Goal: Information Seeking & Learning: Learn about a topic

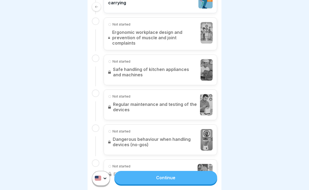
scroll to position [232, 0]
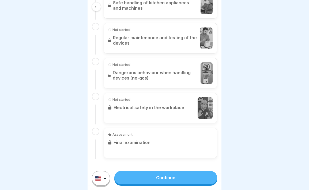
click at [172, 177] on link "Continue" at bounding box center [165, 176] width 103 height 13
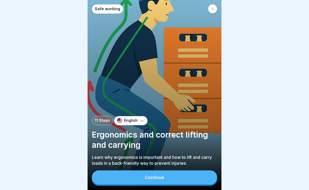
click at [168, 174] on button "Continue" at bounding box center [154, 177] width 125 height 14
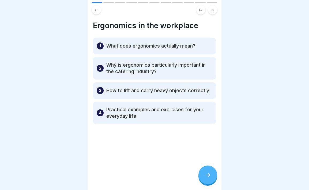
click at [207, 177] on icon at bounding box center [208, 174] width 6 height 6
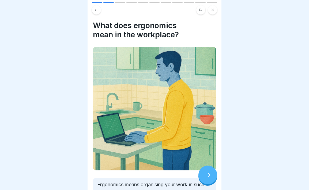
click at [207, 177] on icon at bounding box center [208, 174] width 6 height 6
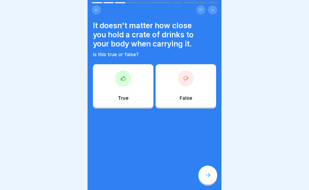
click at [184, 101] on div "False" at bounding box center [186, 85] width 61 height 43
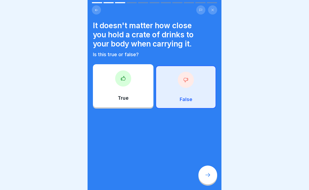
click at [208, 173] on icon at bounding box center [208, 174] width 6 height 6
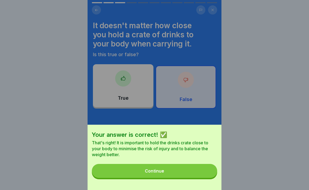
click at [206, 173] on button "Continue" at bounding box center [154, 171] width 125 height 14
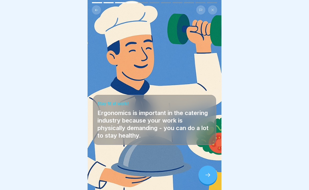
click at [207, 175] on icon at bounding box center [208, 174] width 6 height 6
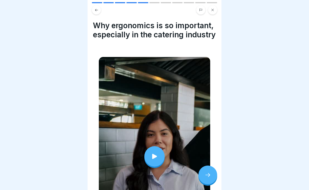
click at [161, 161] on div at bounding box center [154, 156] width 20 height 20
click at [205, 174] on div at bounding box center [208, 174] width 19 height 19
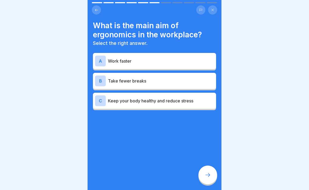
click at [188, 99] on p "Keep your body healthy and reduce stress" at bounding box center [161, 100] width 106 height 6
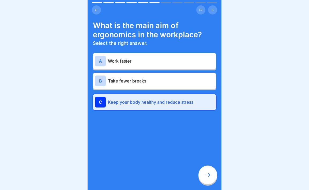
click at [211, 178] on div at bounding box center [208, 174] width 19 height 19
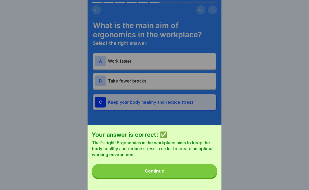
click at [191, 171] on button "Continue" at bounding box center [154, 171] width 125 height 14
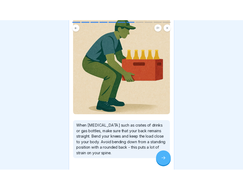
scroll to position [68, 0]
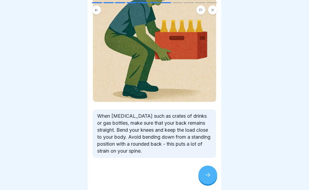
click at [206, 172] on icon at bounding box center [208, 174] width 6 height 6
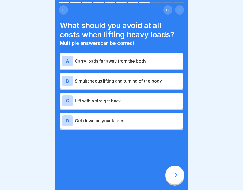
click at [157, 64] on p "Carry loads far away from the body" at bounding box center [128, 61] width 106 height 6
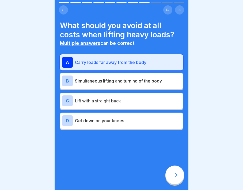
click at [140, 87] on div "B Simultaneous lifting and turning of the body" at bounding box center [121, 81] width 123 height 16
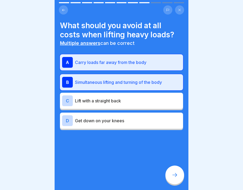
click at [141, 62] on p "Carry loads far away from the body" at bounding box center [128, 62] width 106 height 6
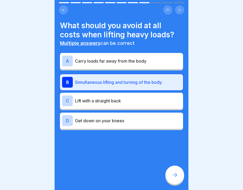
click at [139, 59] on p "Carry loads far away from the body" at bounding box center [128, 61] width 106 height 6
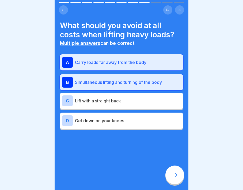
click at [139, 82] on p "Simultaneous lifting and turning of the body" at bounding box center [128, 82] width 106 height 6
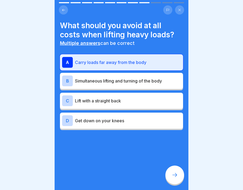
click at [129, 80] on p "Simultaneous lifting and turning of the body" at bounding box center [128, 80] width 106 height 6
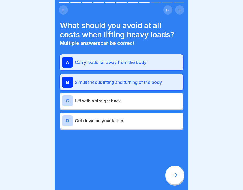
click at [177, 179] on div at bounding box center [175, 174] width 19 height 19
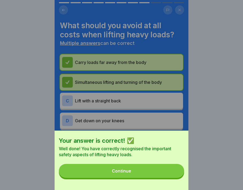
click at [169, 173] on button "Continue" at bounding box center [121, 171] width 125 height 14
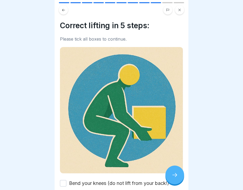
click at [100, 102] on img at bounding box center [121, 110] width 123 height 126
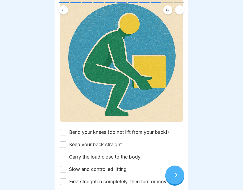
scroll to position [69, 0]
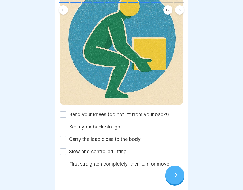
click at [66, 115] on button "Bend your knees (do not lift from your back!)" at bounding box center [63, 114] width 6 height 6
click at [66, 128] on button "Keep your back straight" at bounding box center [63, 126] width 6 height 6
click at [65, 139] on button "Carry the load close to the body" at bounding box center [63, 139] width 6 height 6
click at [65, 150] on button "Slow and controlled lifting" at bounding box center [63, 151] width 6 height 6
click at [65, 163] on button "First straighten completely, then turn or move" at bounding box center [63, 163] width 6 height 6
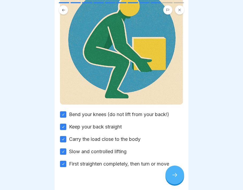
click at [175, 173] on icon at bounding box center [175, 174] width 6 height 6
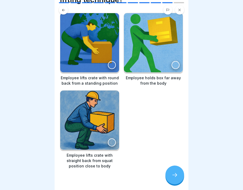
scroll to position [45, 0]
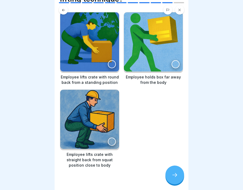
click at [112, 143] on div at bounding box center [112, 141] width 8 height 8
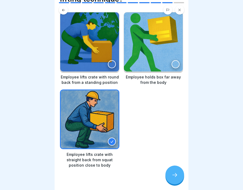
click at [176, 177] on icon at bounding box center [175, 174] width 6 height 6
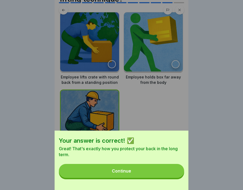
click at [165, 171] on button "Continue" at bounding box center [121, 171] width 125 height 14
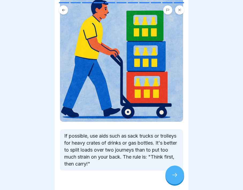
scroll to position [61, 0]
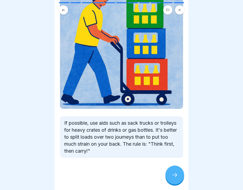
click at [175, 178] on div at bounding box center [175, 174] width 19 height 19
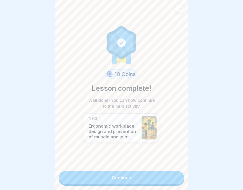
click at [152, 177] on link "Continue" at bounding box center [121, 176] width 125 height 13
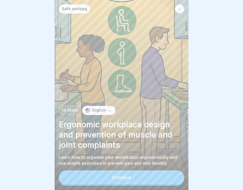
click at [151, 176] on button "Continue" at bounding box center [121, 177] width 125 height 14
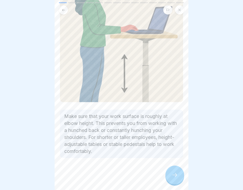
scroll to position [75, 0]
click at [174, 180] on div at bounding box center [175, 174] width 19 height 19
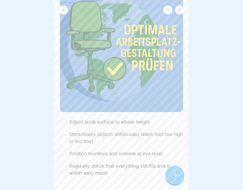
scroll to position [74, 0]
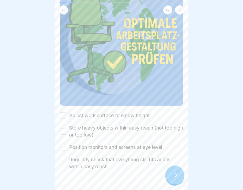
click at [63, 117] on button "Adjust work surface to elbow height" at bounding box center [63, 115] width 6 height 6
click at [65, 132] on button "Store heavy objects within easy reach (not too high or too low)" at bounding box center [63, 131] width 6 height 6
click at [66, 145] on button "Position monitors and screens at eye level" at bounding box center [63, 147] width 6 height 6
click at [66, 164] on button "Regularly check that everything still fits and is within easy reach" at bounding box center [63, 162] width 6 height 6
click at [172, 172] on icon at bounding box center [175, 174] width 6 height 6
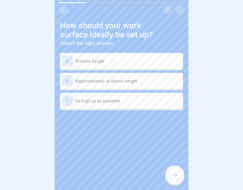
click at [95, 86] on div "B Approximately at elbow height" at bounding box center [121, 81] width 123 height 16
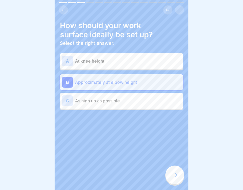
click at [176, 181] on div at bounding box center [175, 174] width 19 height 19
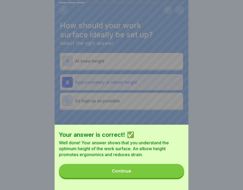
click at [154, 173] on button "Continue" at bounding box center [121, 171] width 125 height 14
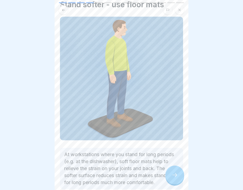
scroll to position [48, 0]
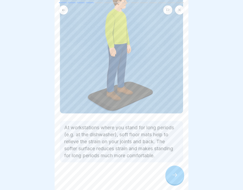
click at [169, 176] on div at bounding box center [175, 174] width 19 height 19
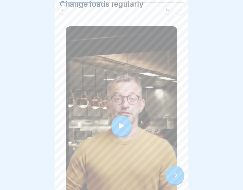
scroll to position [9, 0]
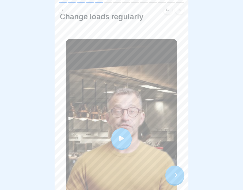
click at [118, 142] on icon at bounding box center [122, 138] width 8 height 8
click at [176, 173] on icon at bounding box center [175, 174] width 6 height 6
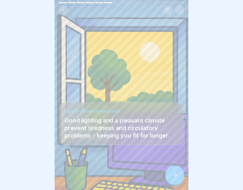
click at [175, 168] on div at bounding box center [175, 174] width 19 height 19
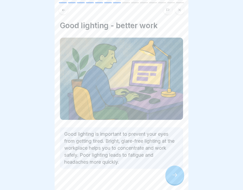
click at [173, 179] on div at bounding box center [175, 174] width 19 height 19
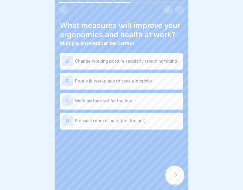
click at [114, 65] on div "A Change working posture regularly (standing/sitting)" at bounding box center [121, 60] width 119 height 11
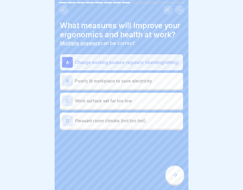
click at [127, 123] on div "D Pleasant room climate (not too hot)" at bounding box center [121, 120] width 119 height 11
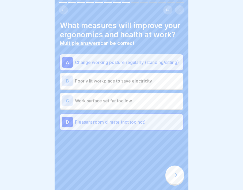
click at [175, 176] on icon at bounding box center [175, 174] width 6 height 6
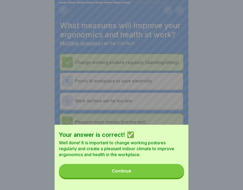
click at [162, 172] on button "Continue" at bounding box center [121, 171] width 125 height 14
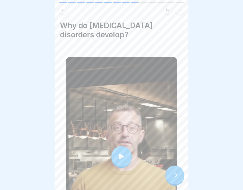
click at [121, 158] on icon at bounding box center [122, 156] width 8 height 8
click at [177, 175] on icon at bounding box center [175, 174] width 6 height 6
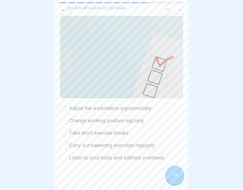
scroll to position [43, 0]
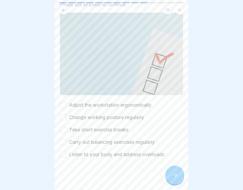
click at [64, 104] on button "Adjust the workstation ergonomically" at bounding box center [63, 105] width 6 height 6
click at [64, 119] on button "Change working posture regularly" at bounding box center [63, 117] width 6 height 6
click at [65, 131] on button "Take short exercise breaks" at bounding box center [63, 129] width 6 height 6
click at [65, 142] on button "Carry out balancing exercises regularly" at bounding box center [63, 142] width 6 height 6
click at [64, 156] on button "Listen to your body and address overloads" at bounding box center [63, 154] width 6 height 6
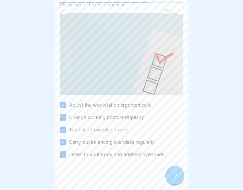
click at [174, 170] on div at bounding box center [175, 174] width 19 height 19
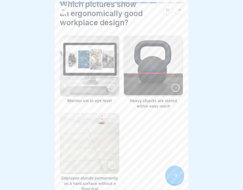
scroll to position [20, 0]
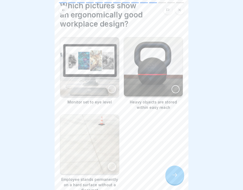
click at [112, 90] on div at bounding box center [112, 89] width 8 height 8
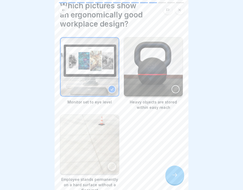
click at [176, 89] on div at bounding box center [176, 89] width 8 height 8
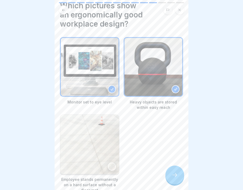
click at [175, 172] on icon at bounding box center [175, 174] width 6 height 6
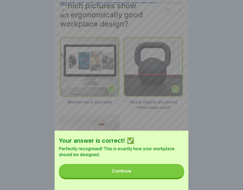
click at [168, 172] on button "Continue" at bounding box center [121, 171] width 125 height 14
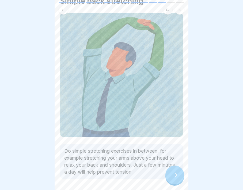
scroll to position [54, 0]
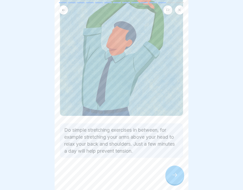
click at [175, 178] on div at bounding box center [175, 174] width 19 height 19
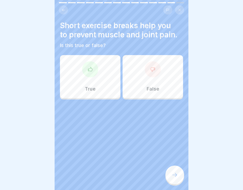
click at [99, 89] on div "True" at bounding box center [90, 76] width 61 height 43
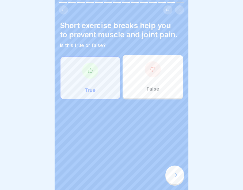
click at [179, 179] on div at bounding box center [175, 174] width 19 height 19
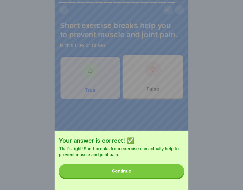
click at [157, 175] on button "Continue" at bounding box center [121, 171] width 125 height 14
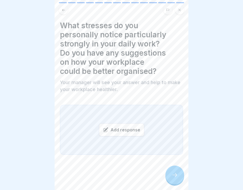
click at [132, 132] on div "Add response" at bounding box center [121, 129] width 45 height 13
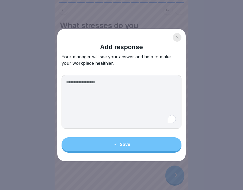
click at [112, 94] on textarea "To enrich screen reader interactions, please activate Accessibility in Grammarl…" at bounding box center [122, 102] width 120 height 54
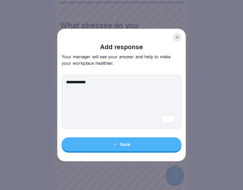
click at [71, 82] on textarea "**********" at bounding box center [122, 102] width 120 height 54
click at [116, 84] on textarea "**********" at bounding box center [122, 102] width 120 height 54
click at [137, 86] on textarea "**********" at bounding box center [122, 102] width 120 height 54
click at [135, 83] on textarea "**********" at bounding box center [122, 102] width 120 height 54
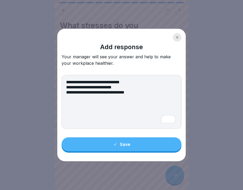
click at [92, 87] on textarea "**********" at bounding box center [122, 102] width 120 height 54
click at [77, 88] on textarea "**********" at bounding box center [122, 102] width 120 height 54
click at [129, 88] on textarea "**********" at bounding box center [122, 102] width 120 height 54
click at [103, 87] on textarea "**********" at bounding box center [122, 102] width 120 height 54
click at [84, 87] on textarea "**********" at bounding box center [122, 102] width 120 height 54
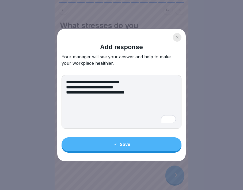
click at [67, 87] on textarea "**********" at bounding box center [122, 102] width 120 height 54
click at [150, 100] on textarea "**********" at bounding box center [122, 102] width 120 height 54
type textarea "**********"
click at [138, 147] on button "Save" at bounding box center [122, 144] width 120 height 14
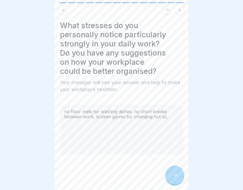
click at [173, 179] on div at bounding box center [175, 174] width 19 height 19
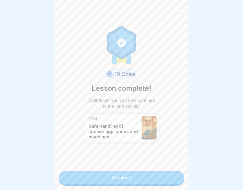
click at [147, 175] on link "Continue" at bounding box center [121, 176] width 125 height 13
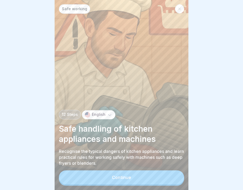
click at [144, 177] on button "Continue" at bounding box center [121, 177] width 125 height 14
